Goal: Task Accomplishment & Management: Use online tool/utility

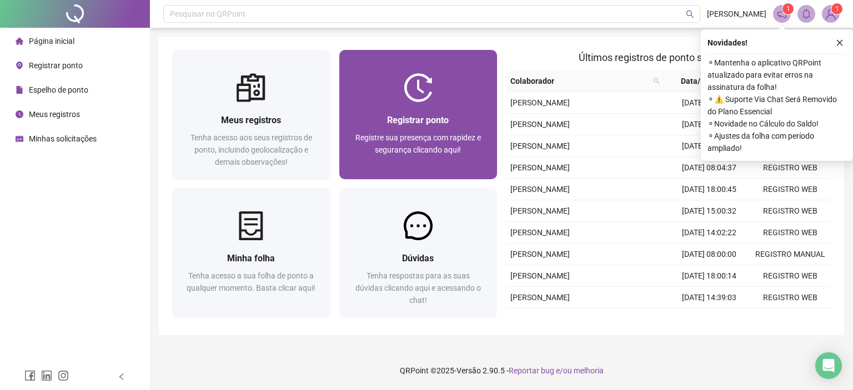
click at [394, 104] on div "Registrar ponto Registre sua presença com rapidez e segurança clicando aqui!" at bounding box center [418, 140] width 158 height 77
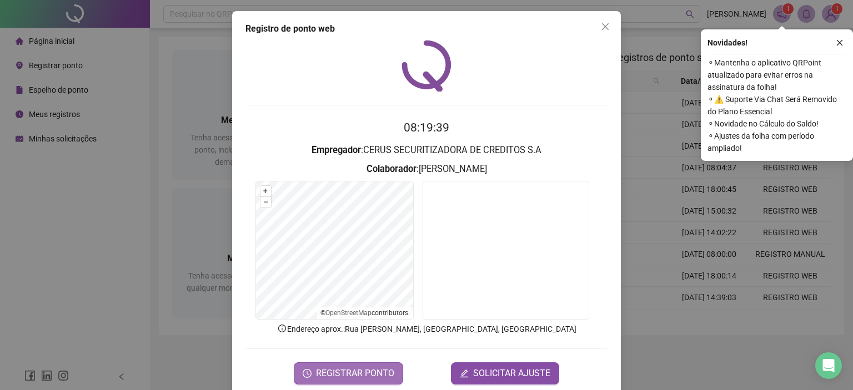
click at [350, 375] on span "REGISTRAR PONTO" at bounding box center [355, 373] width 78 height 13
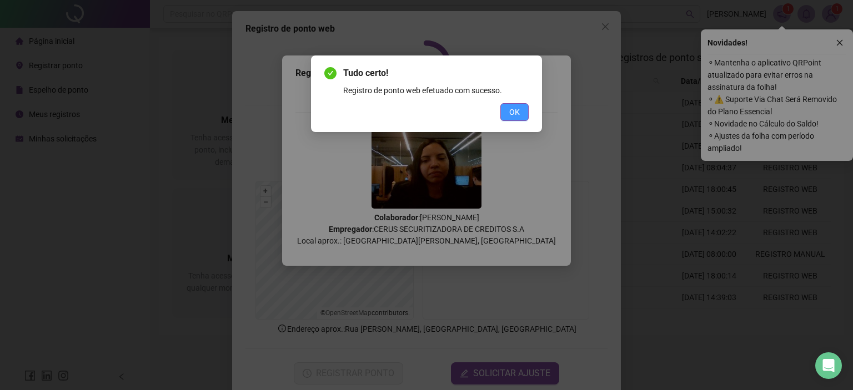
click at [516, 115] on span "OK" at bounding box center [514, 112] width 11 height 12
click at [516, 115] on div "Tudo certo! Registro de ponto web efetuado com sucesso. OK" at bounding box center [426, 195] width 853 height 390
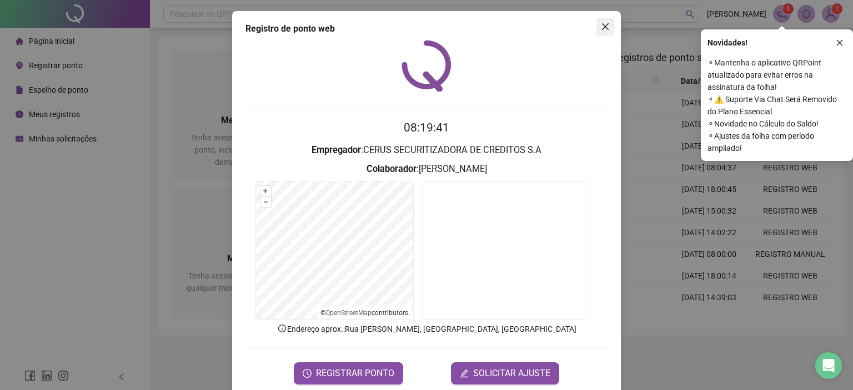
click at [601, 28] on icon "close" at bounding box center [605, 26] width 9 height 9
click at [601, 28] on div "Pesquisar no QRPoint [PERSON_NAME] 1 1 Meus registros Tenha acesso aos seus reg…" at bounding box center [501, 195] width 703 height 390
